Goal: Find specific page/section: Find specific page/section

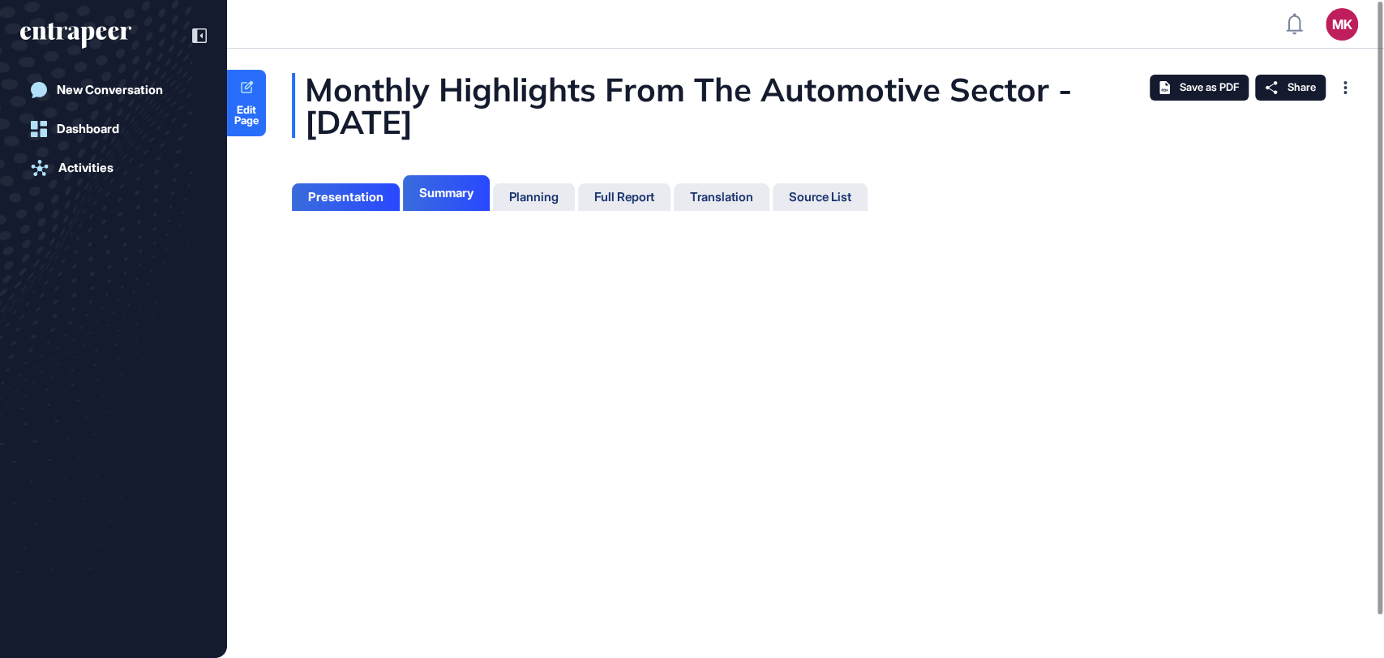
scroll to position [576, 3]
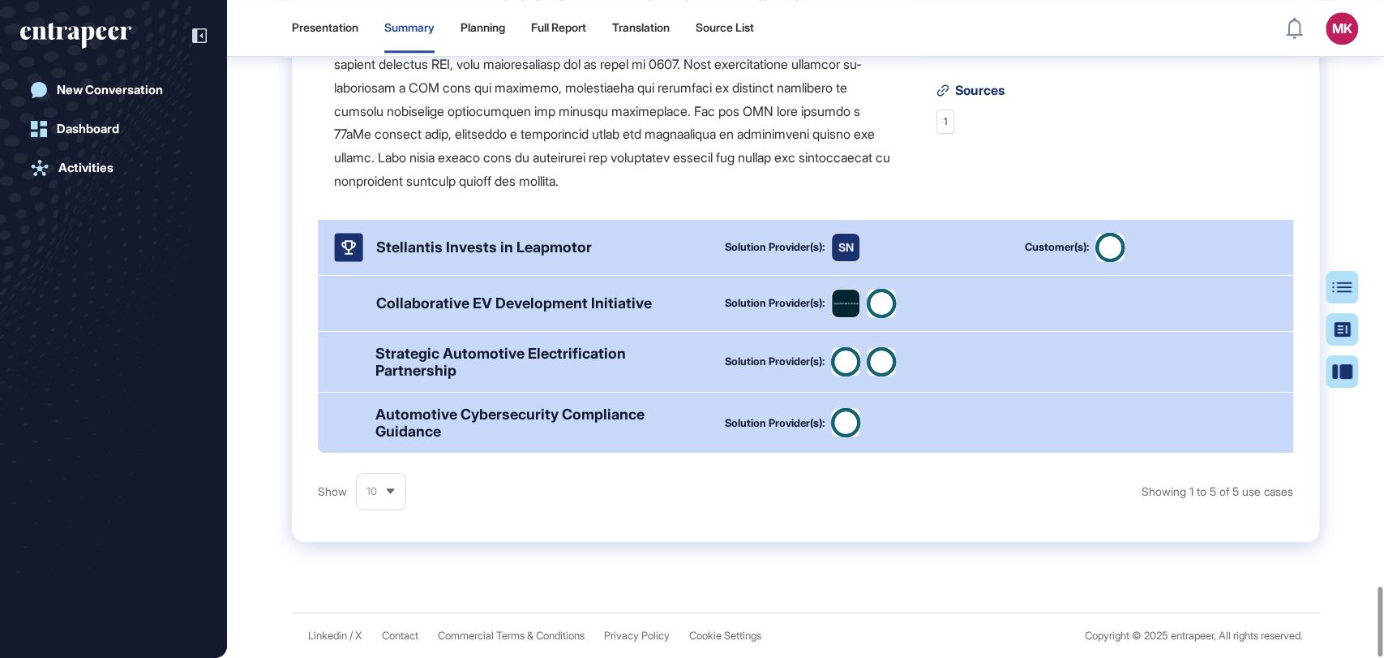
scroll to position [159, 0]
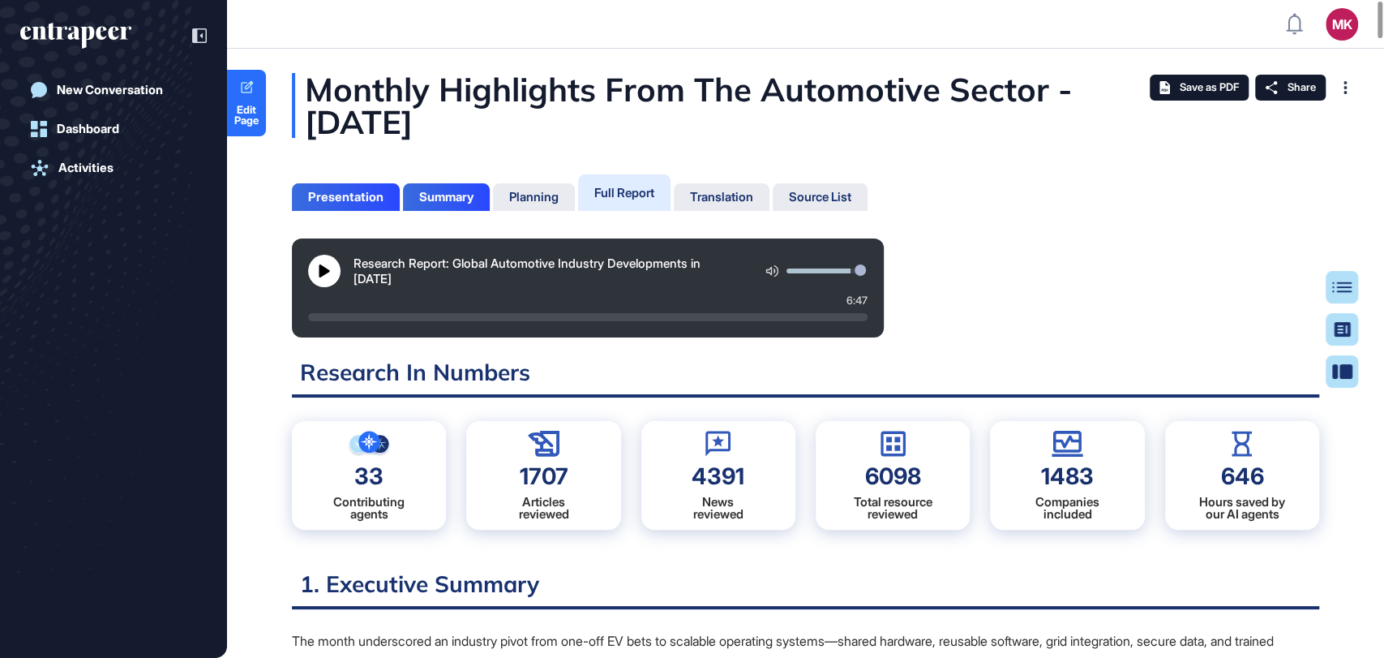
scroll to position [576, 3]
